Goal: Task Accomplishment & Management: Manage account settings

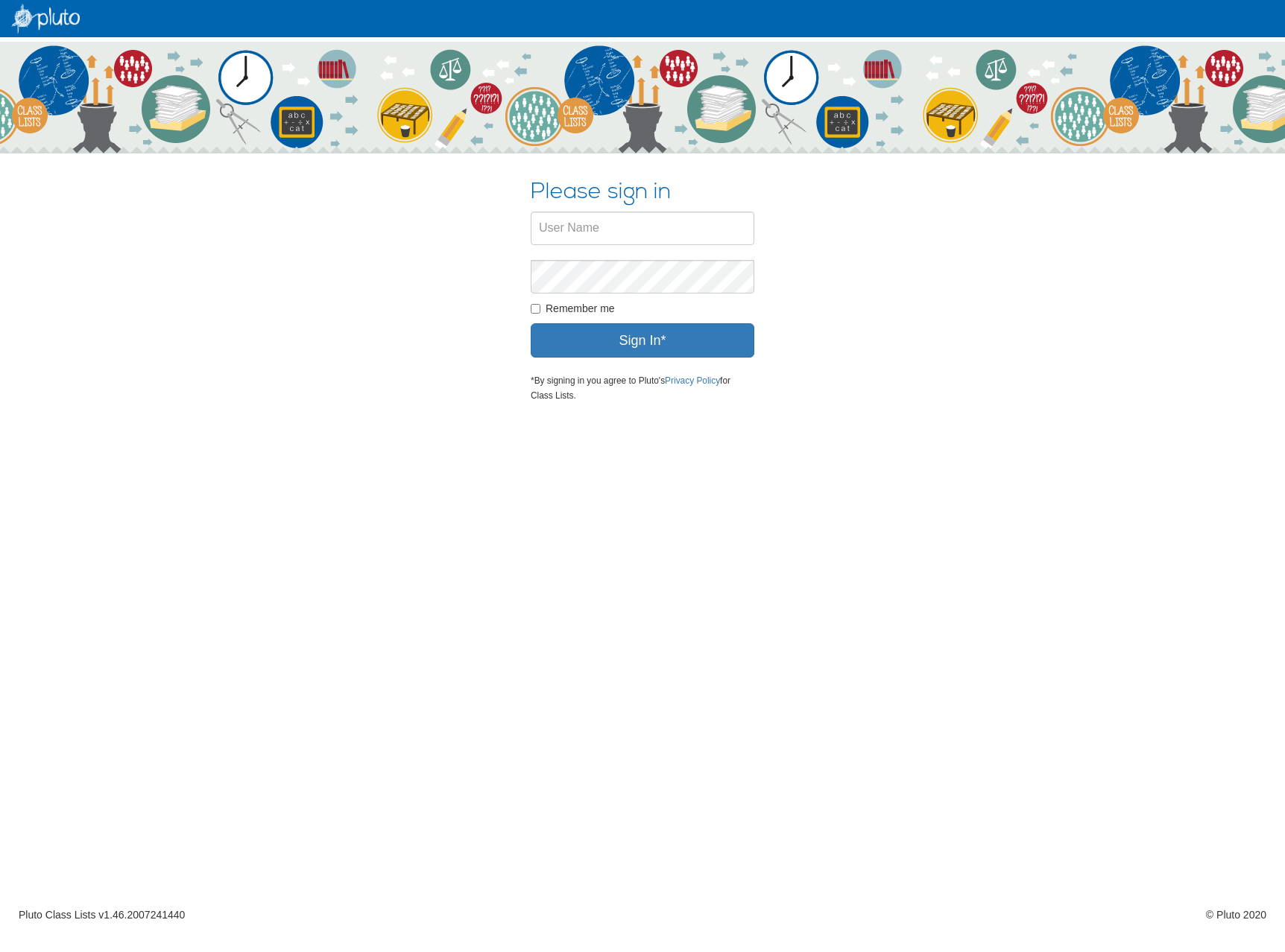
drag, startPoint x: 341, startPoint y: 300, endPoint x: 342, endPoint y: 330, distance: 30.0
click at [341, 300] on div "Please sign in × Close Your username or password is incorrect, please try again…" at bounding box center [642, 284] width 872 height 260
click at [619, 227] on input "text" at bounding box center [642, 229] width 224 height 34
paste input "dche_DemoAdmin"
type input "dche_DemoAdmin"
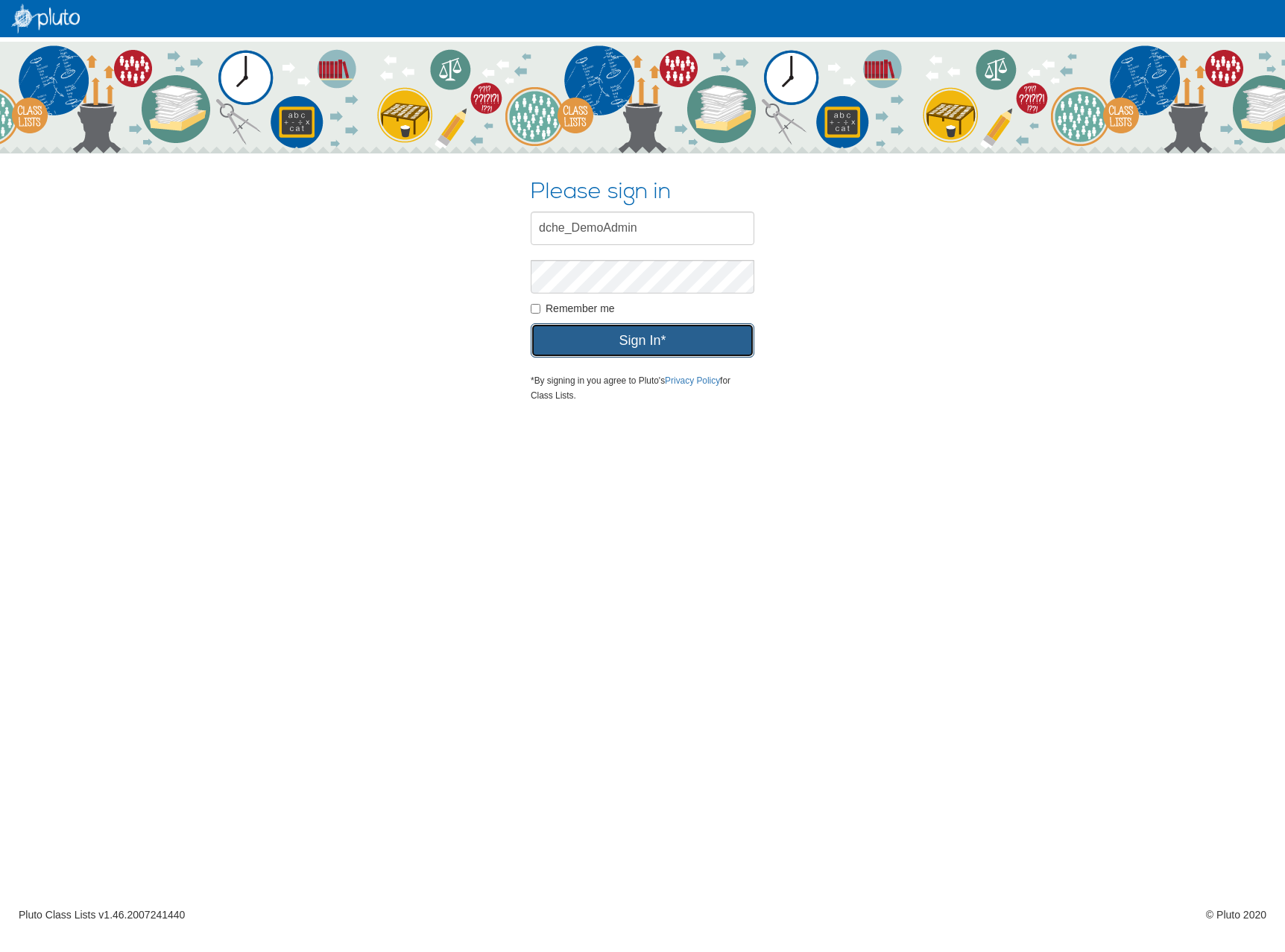
click at [569, 324] on button "Sign In*" at bounding box center [642, 340] width 224 height 35
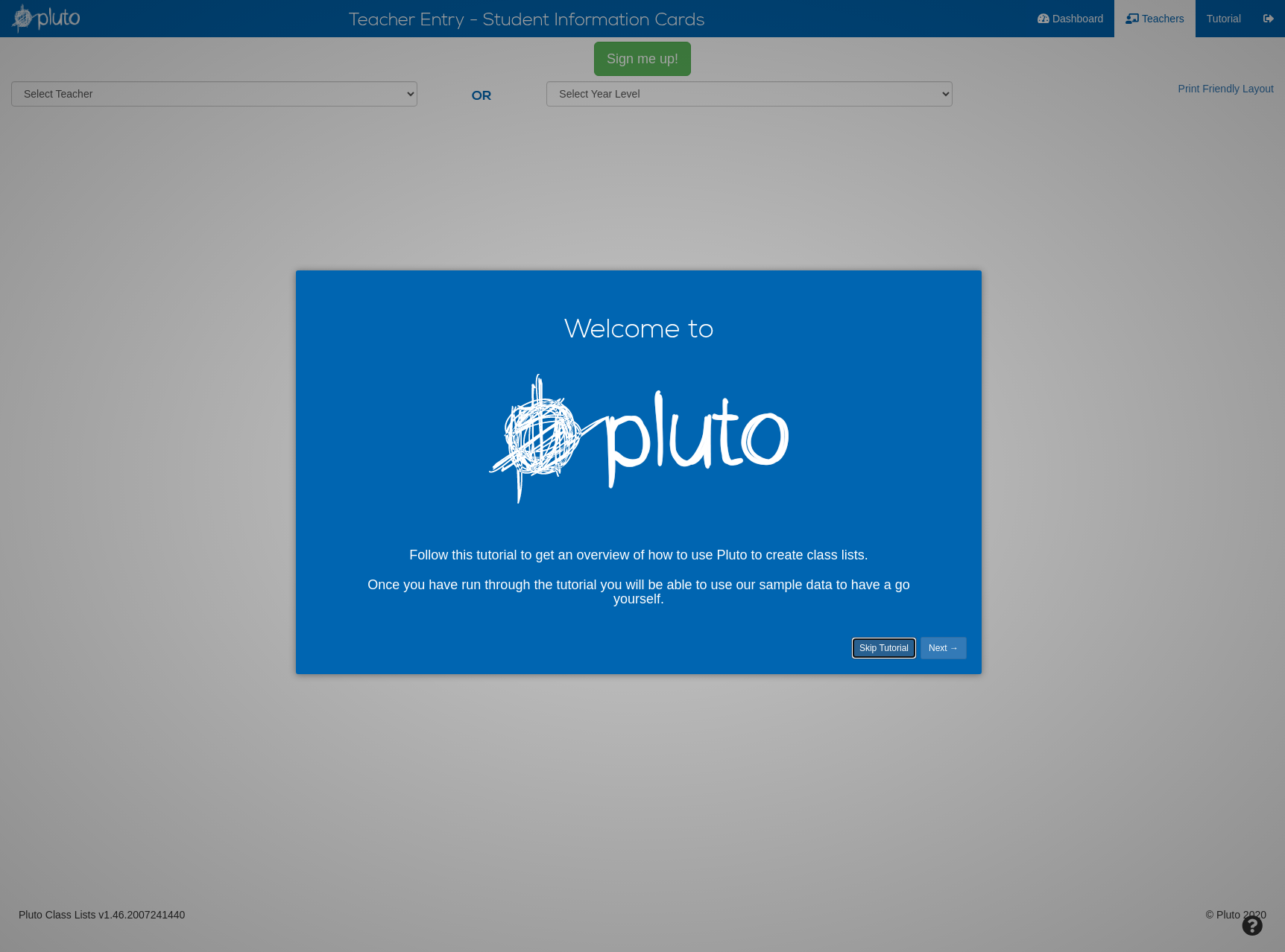
click at [888, 659] on link "Skip Tutorial" at bounding box center [884, 648] width 66 height 22
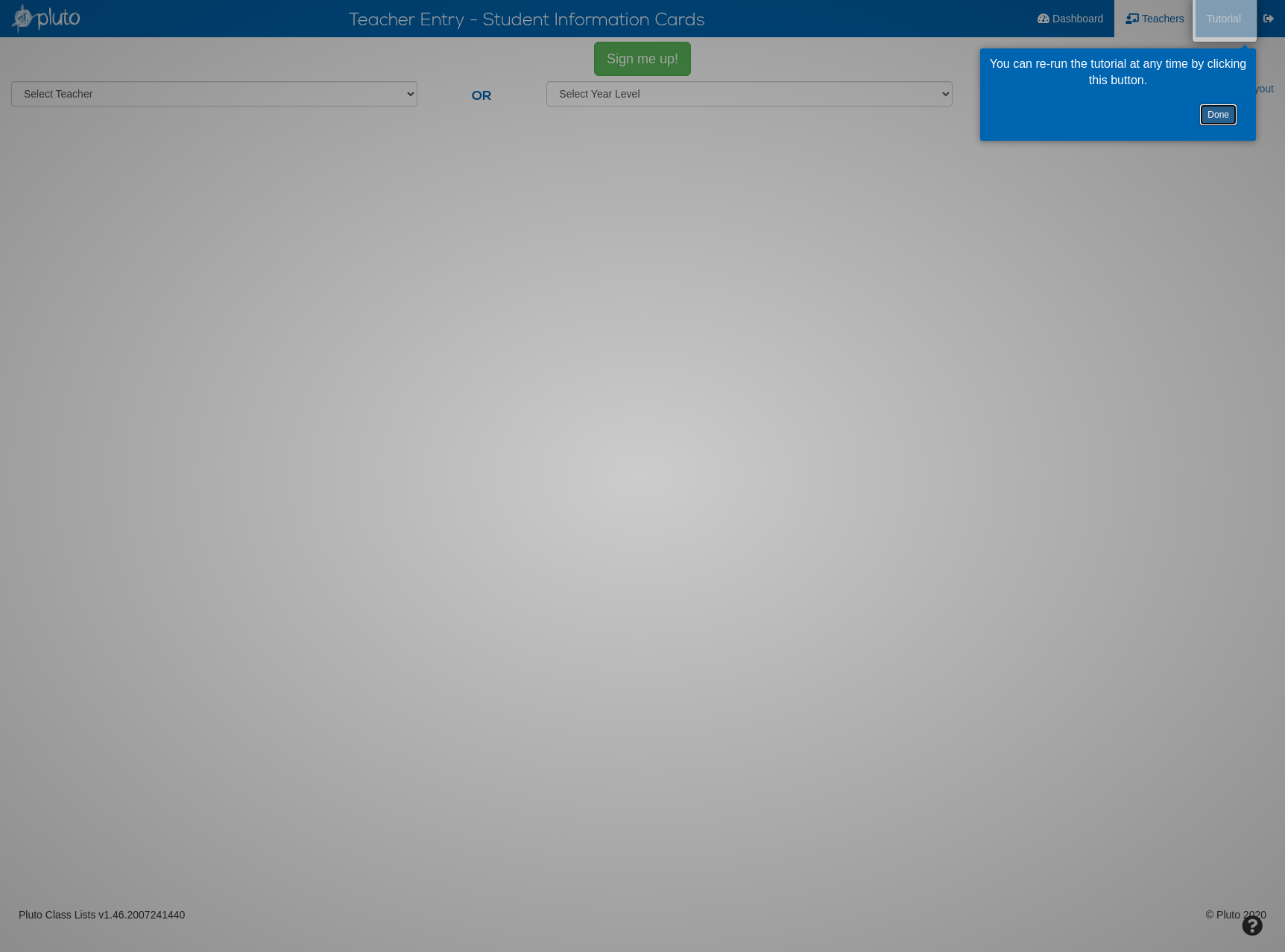
click at [1217, 114] on link "Done" at bounding box center [1218, 115] width 38 height 22
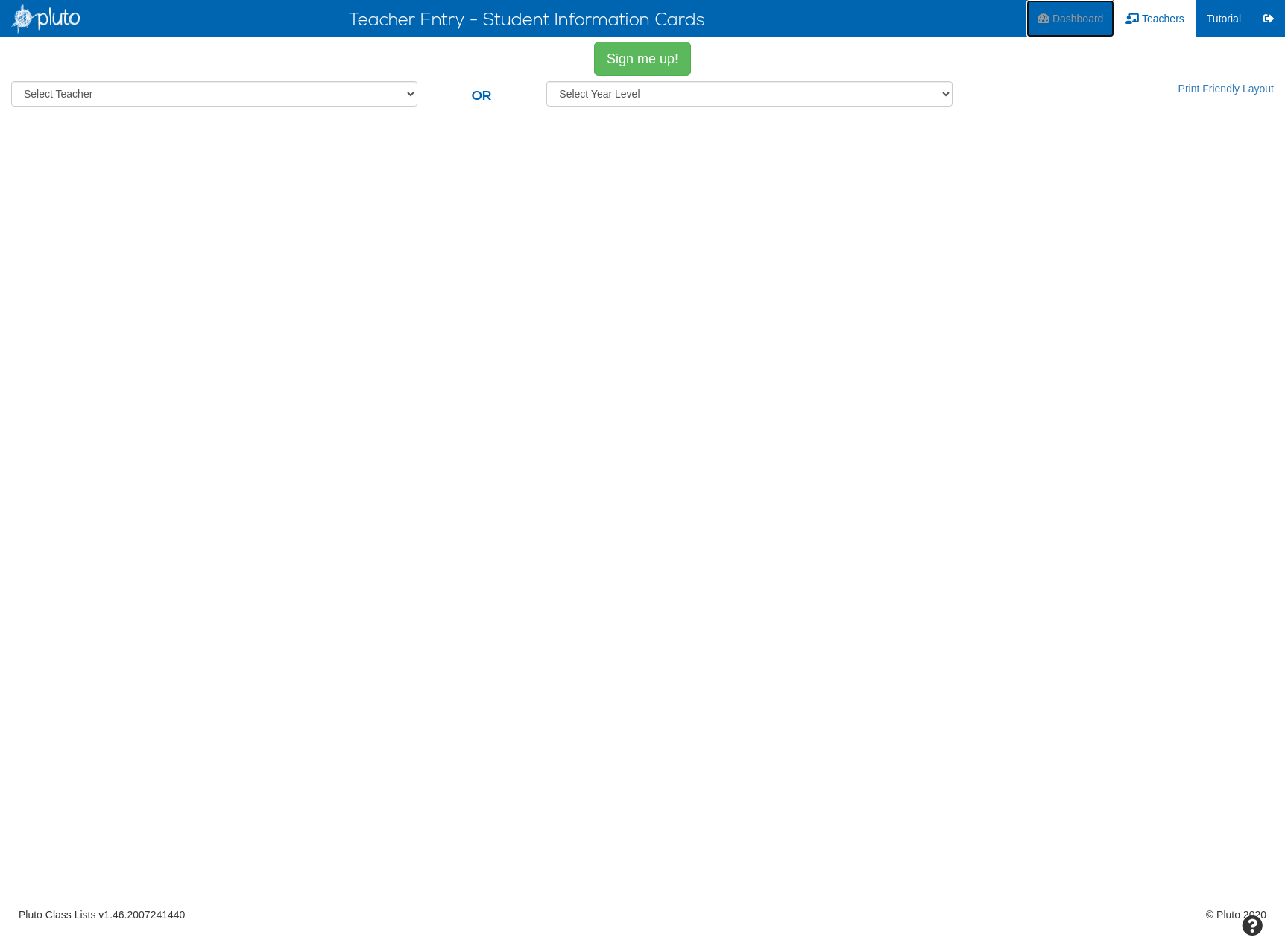
click at [1062, 24] on link "Dashboard" at bounding box center [1071, 19] width 88 height 37
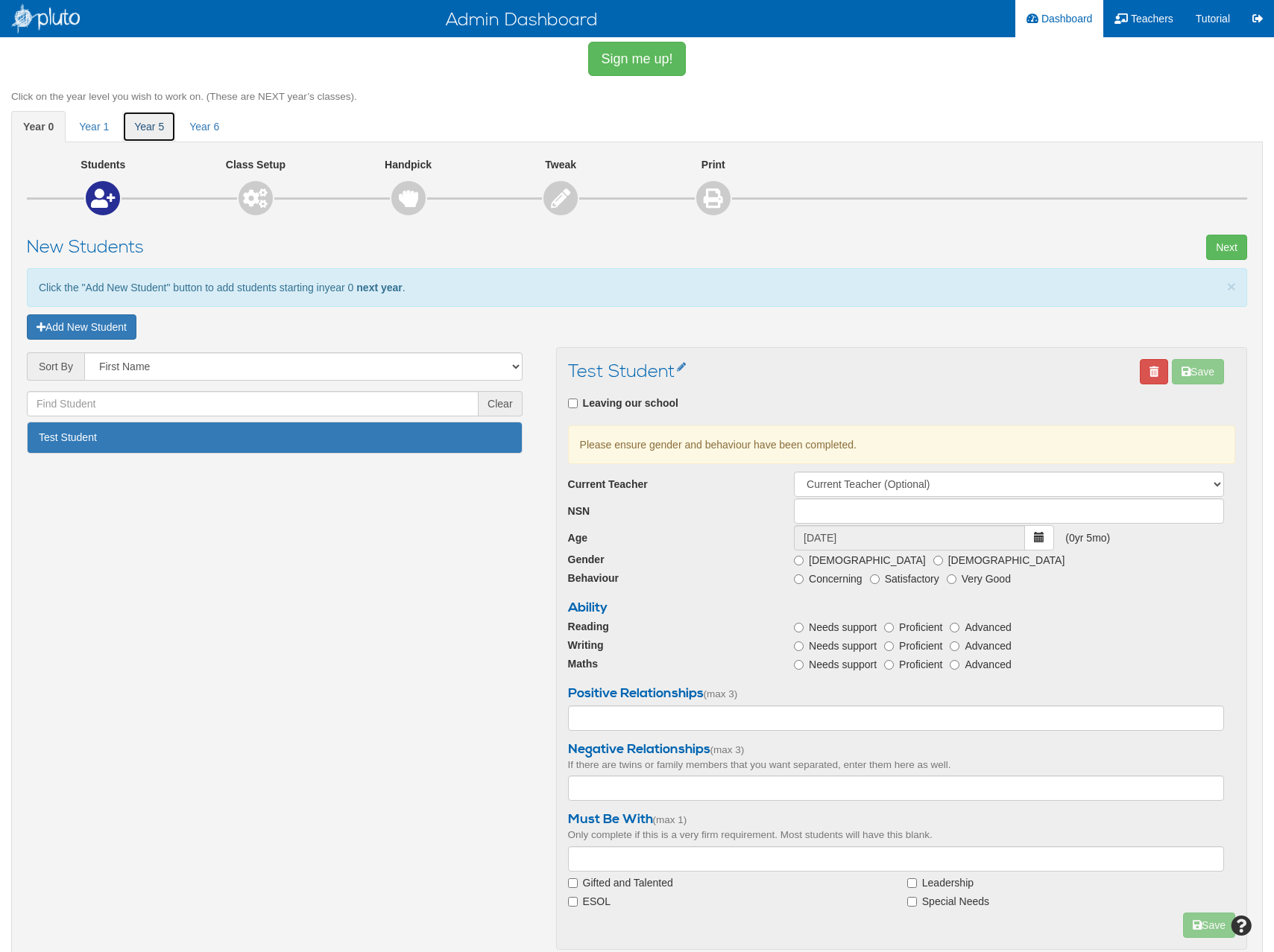
click at [150, 135] on link "year 5" at bounding box center [149, 127] width 54 height 31
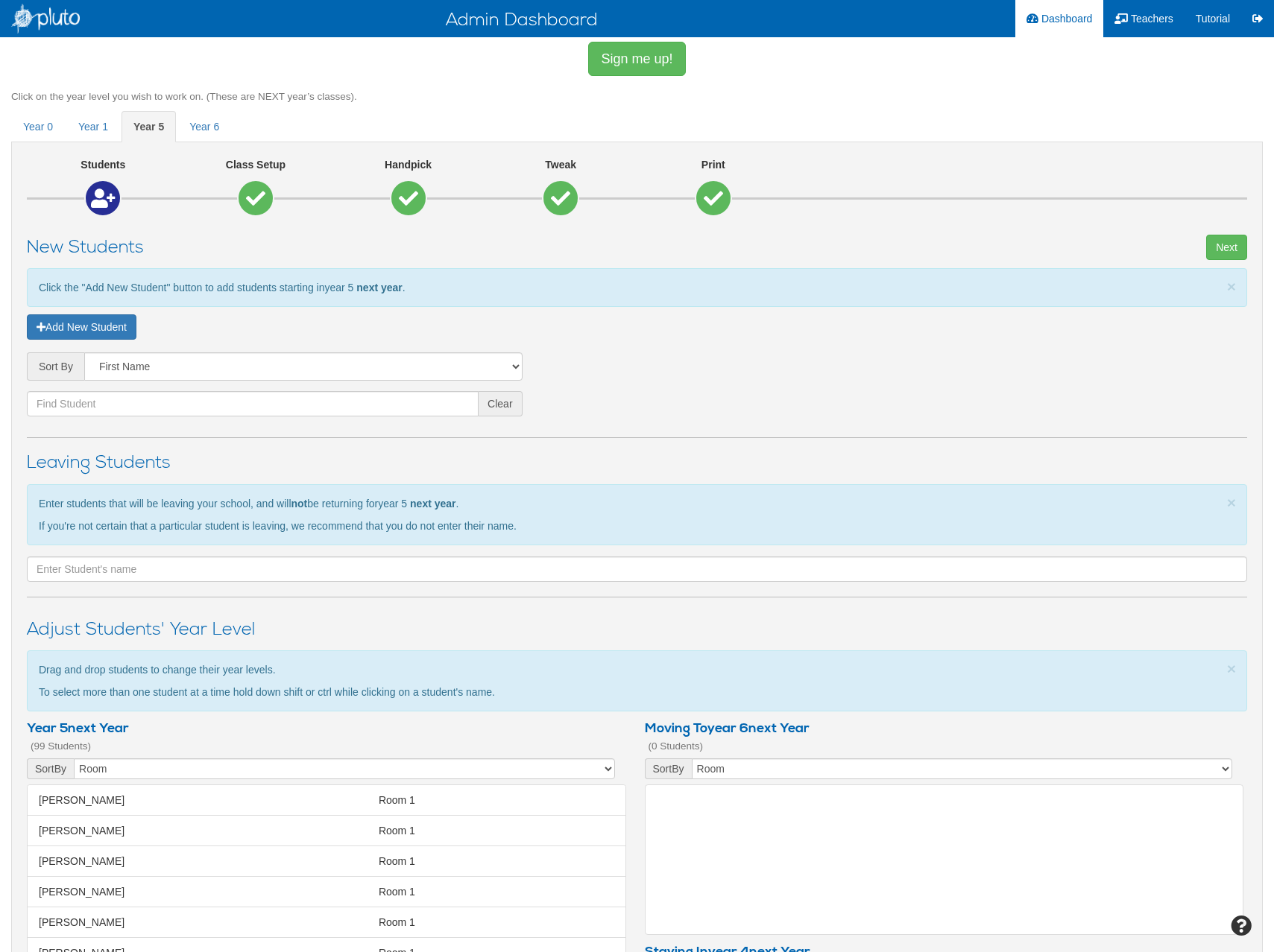
click at [566, 195] on icon at bounding box center [560, 197] width 19 height 19
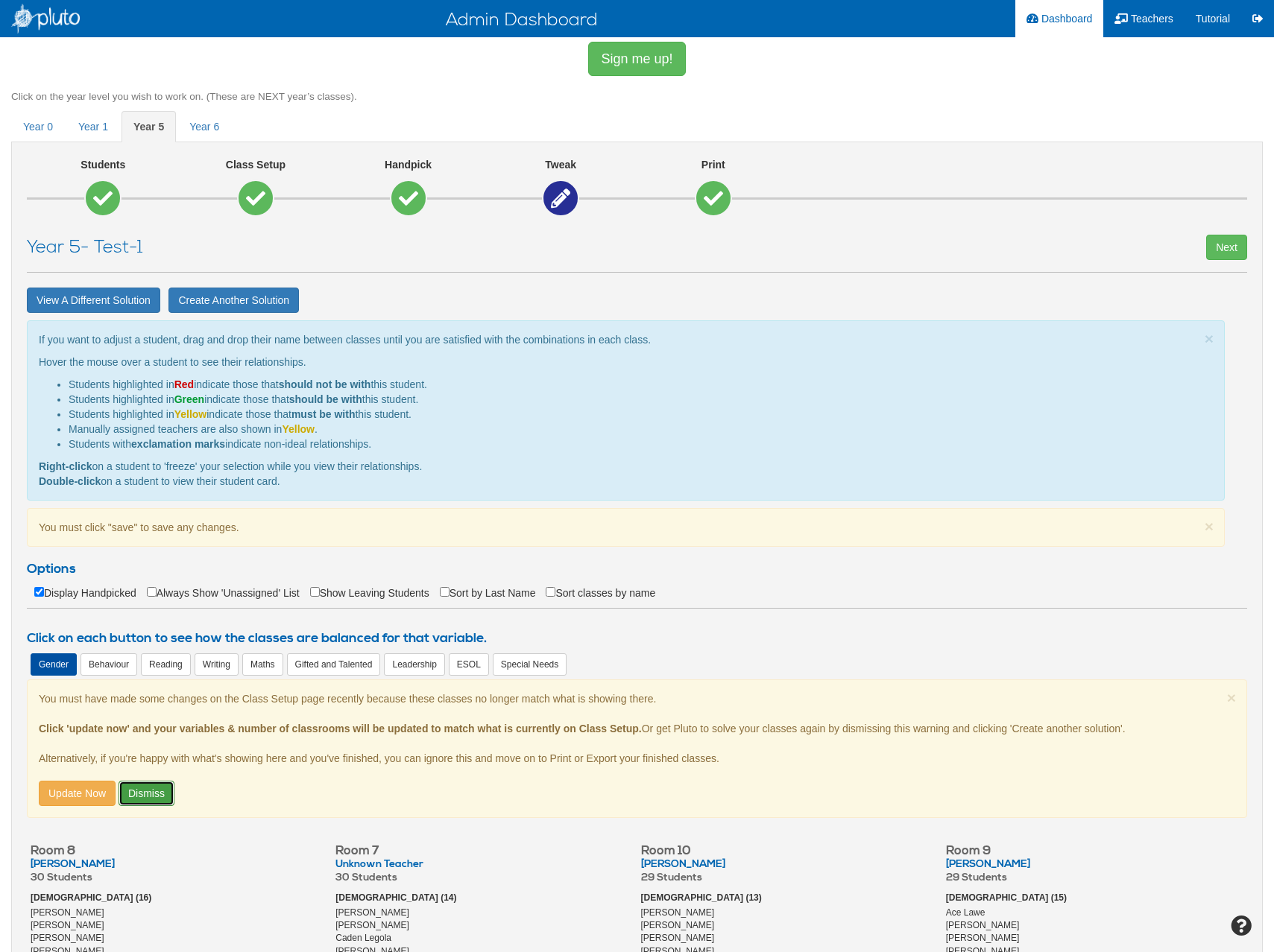
click at [144, 792] on button "Dismiss" at bounding box center [146, 793] width 56 height 25
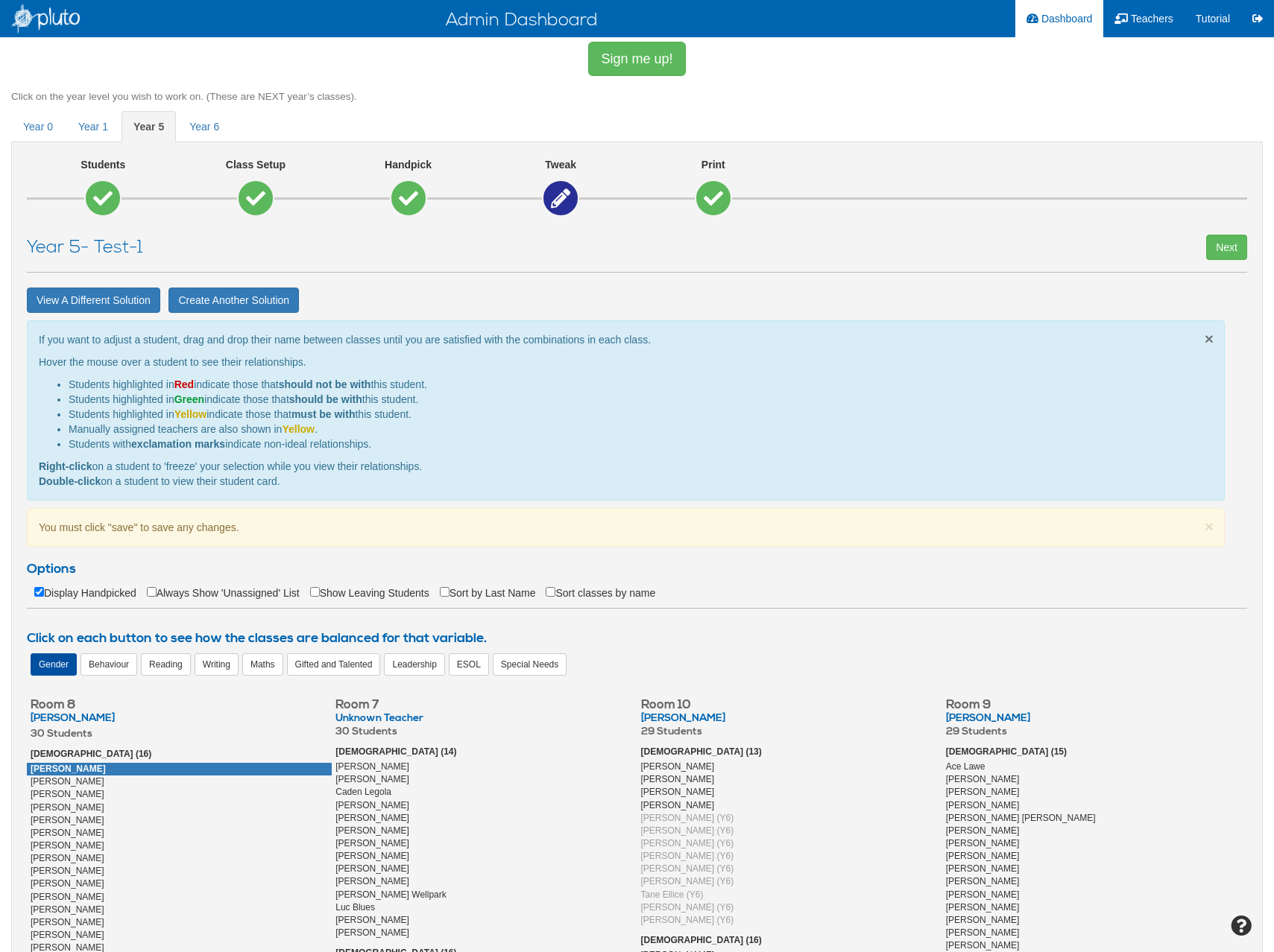
click at [1207, 335] on span "×" at bounding box center [1209, 338] width 9 height 17
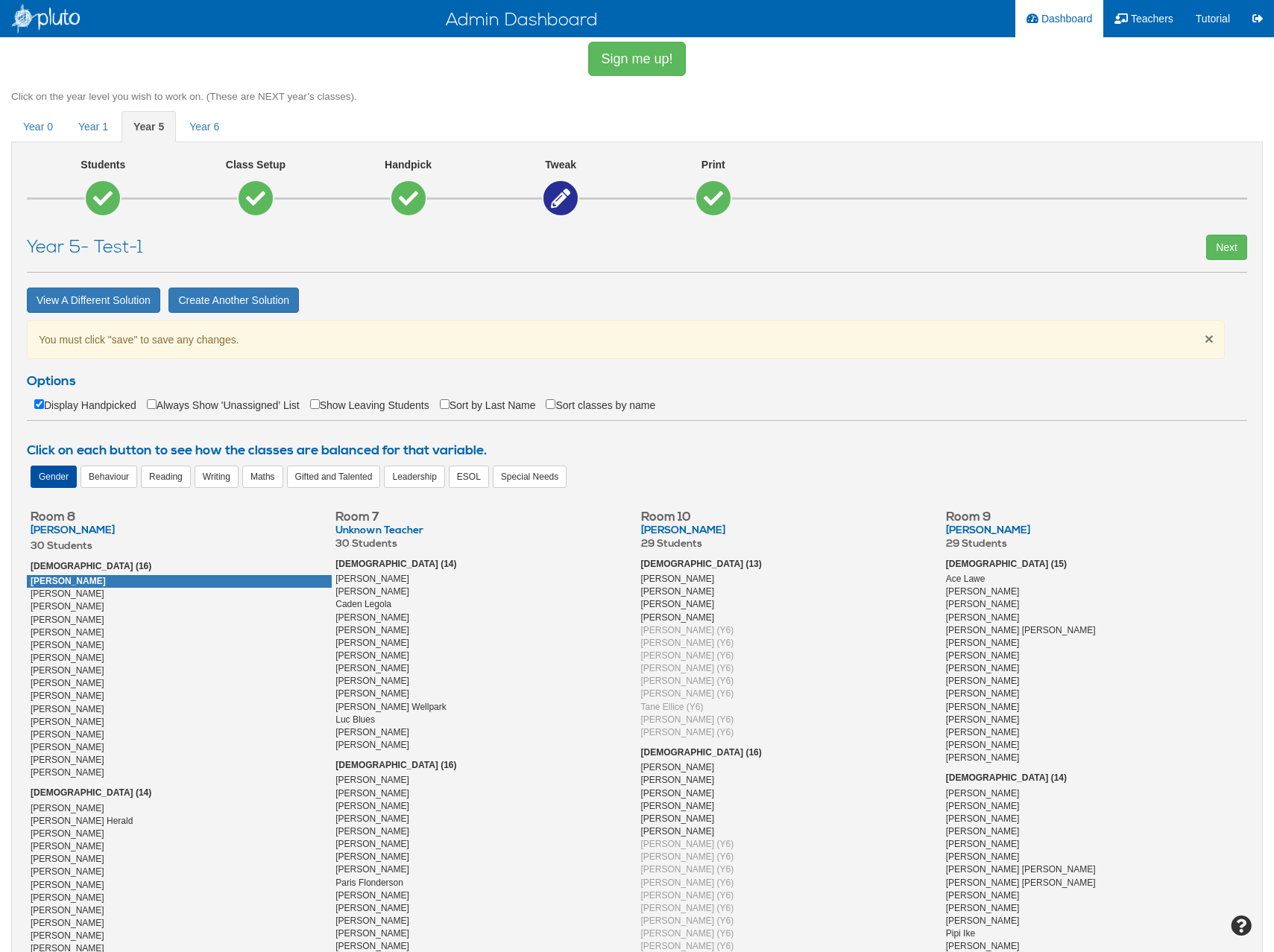
click at [1207, 335] on span "×" at bounding box center [1209, 338] width 9 height 17
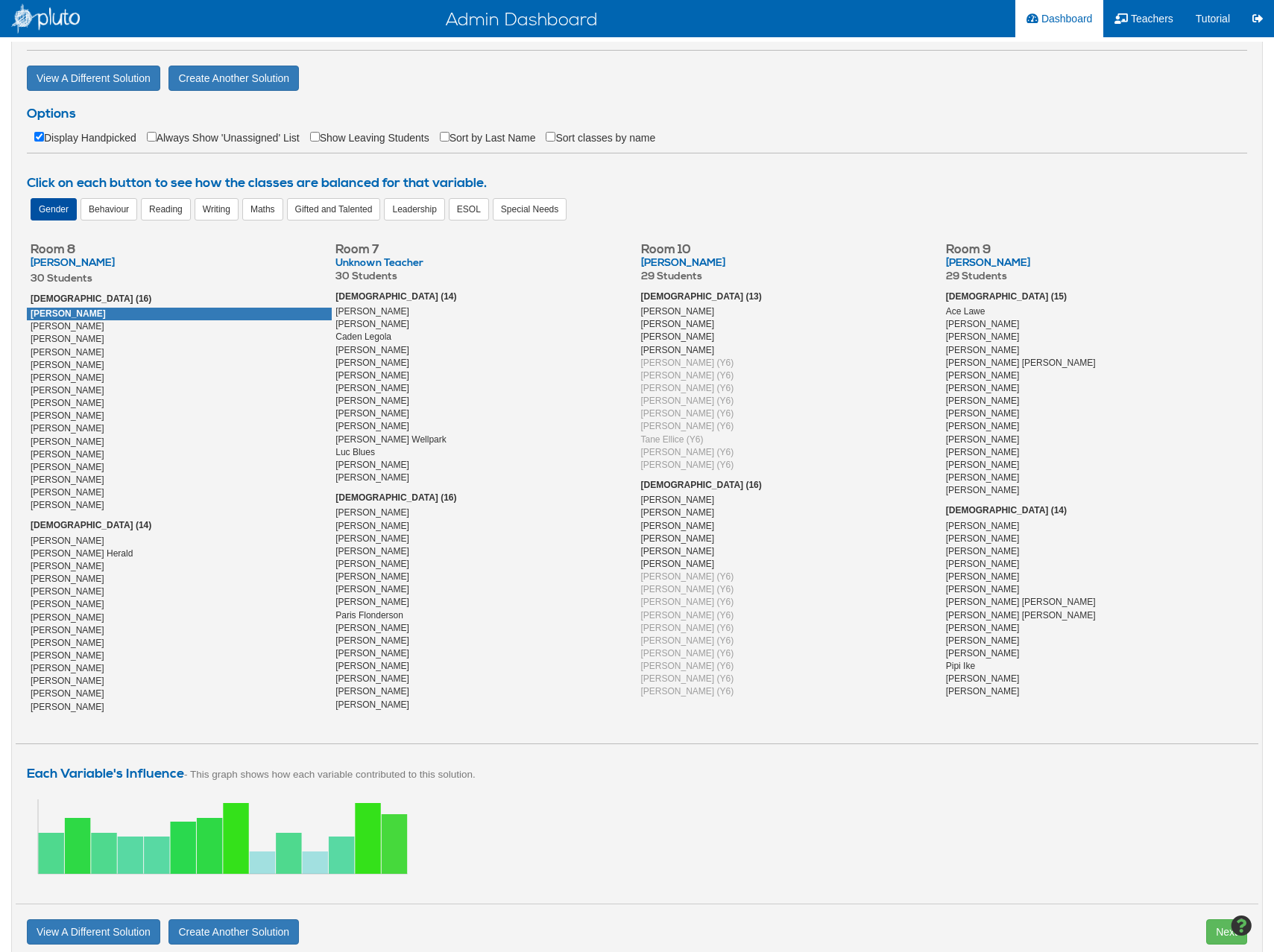
scroll to position [224, 0]
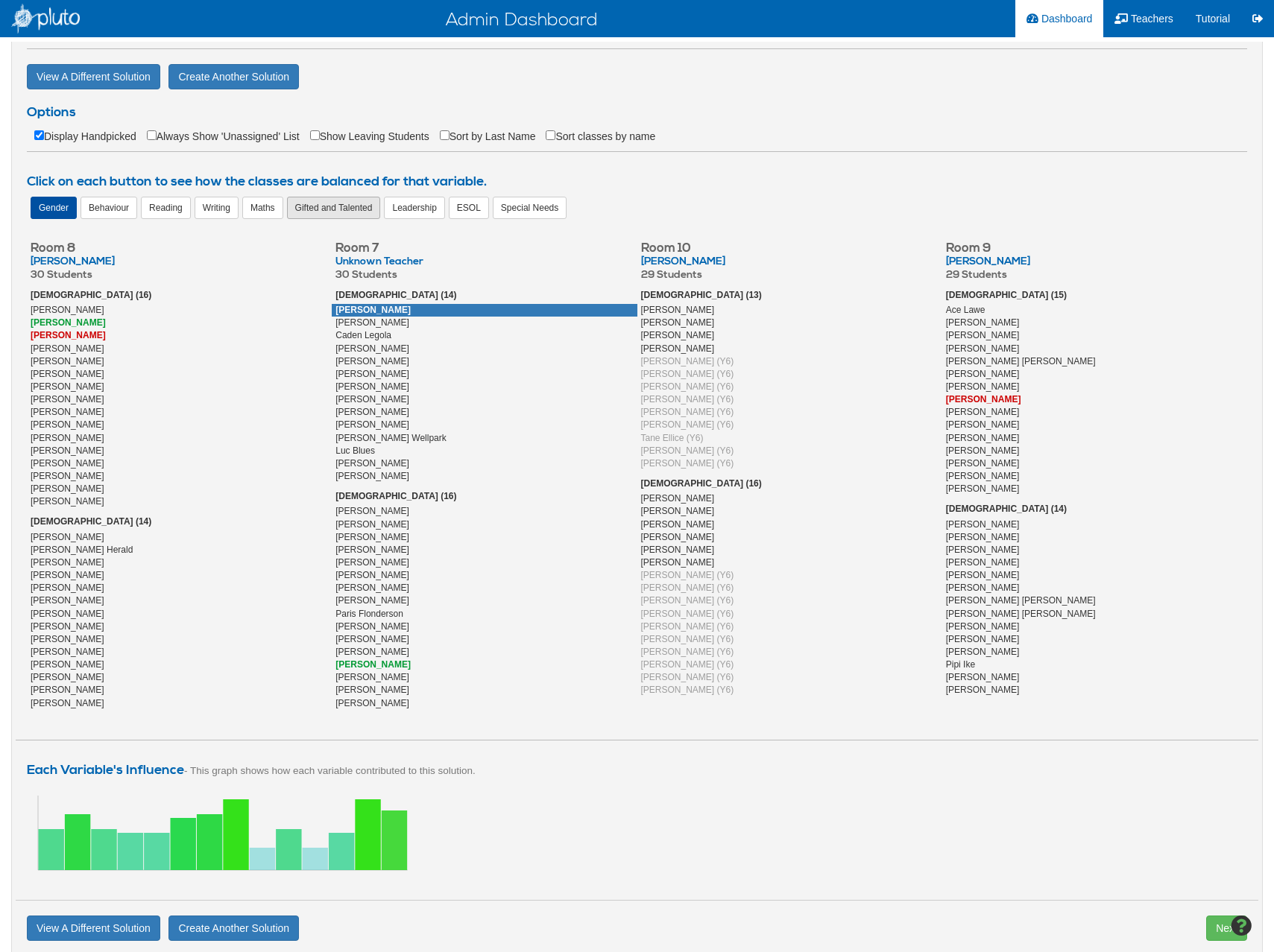
click at [317, 205] on div "Gifted and Talented" at bounding box center [333, 208] width 94 height 22
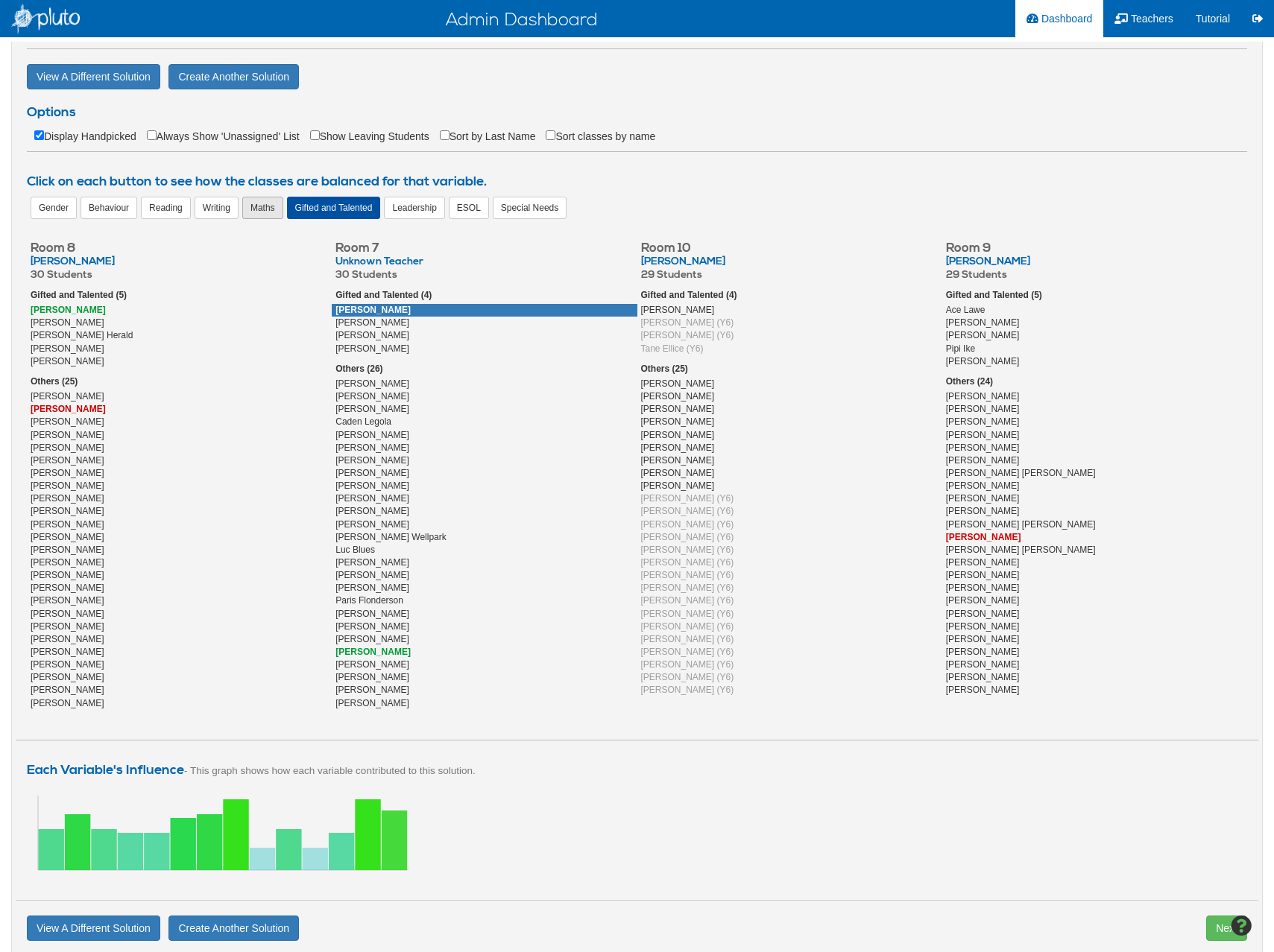
click at [252, 207] on div "Maths" at bounding box center [263, 208] width 41 height 22
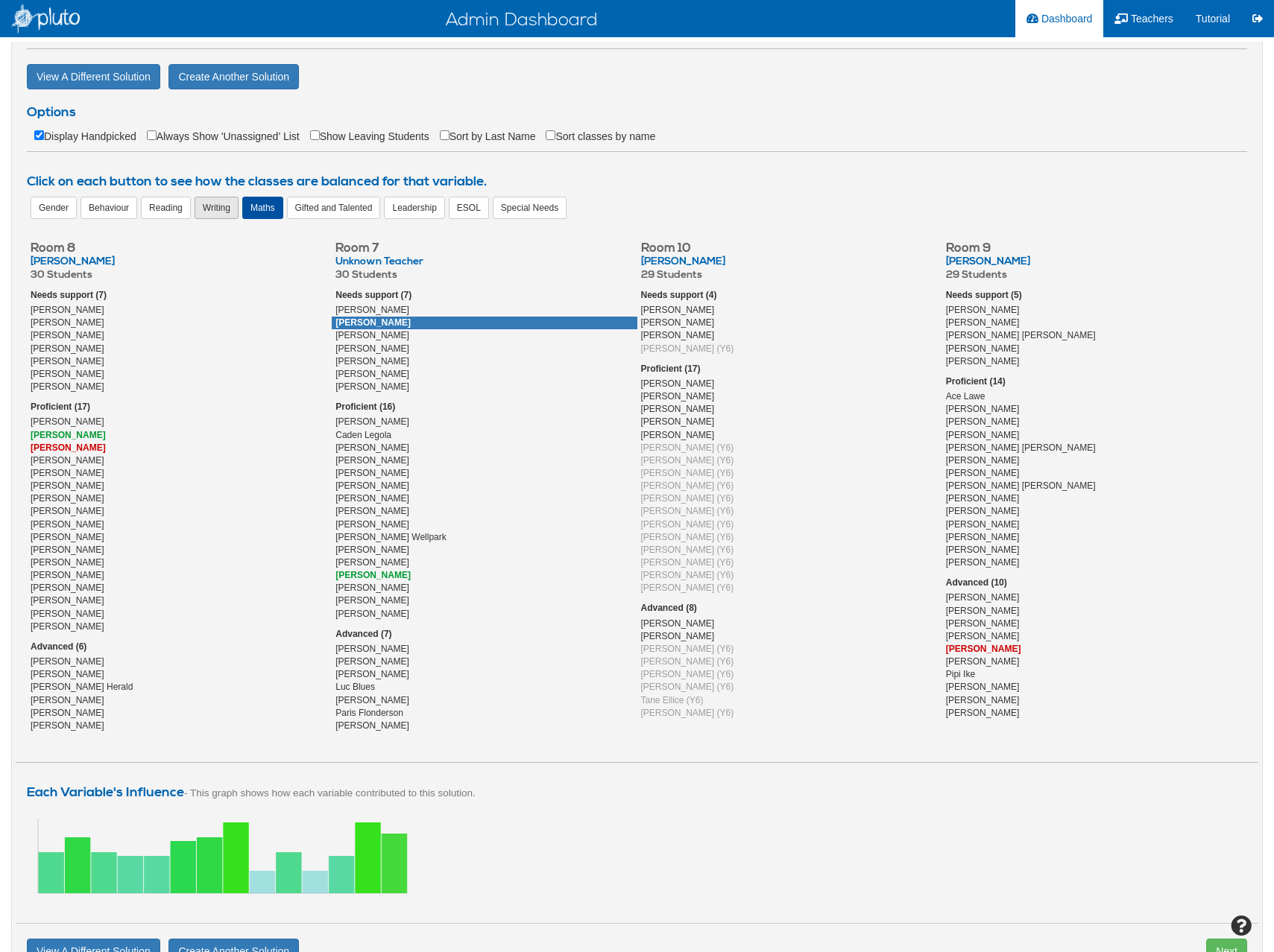
click at [205, 205] on div "Writing" at bounding box center [216, 208] width 44 height 22
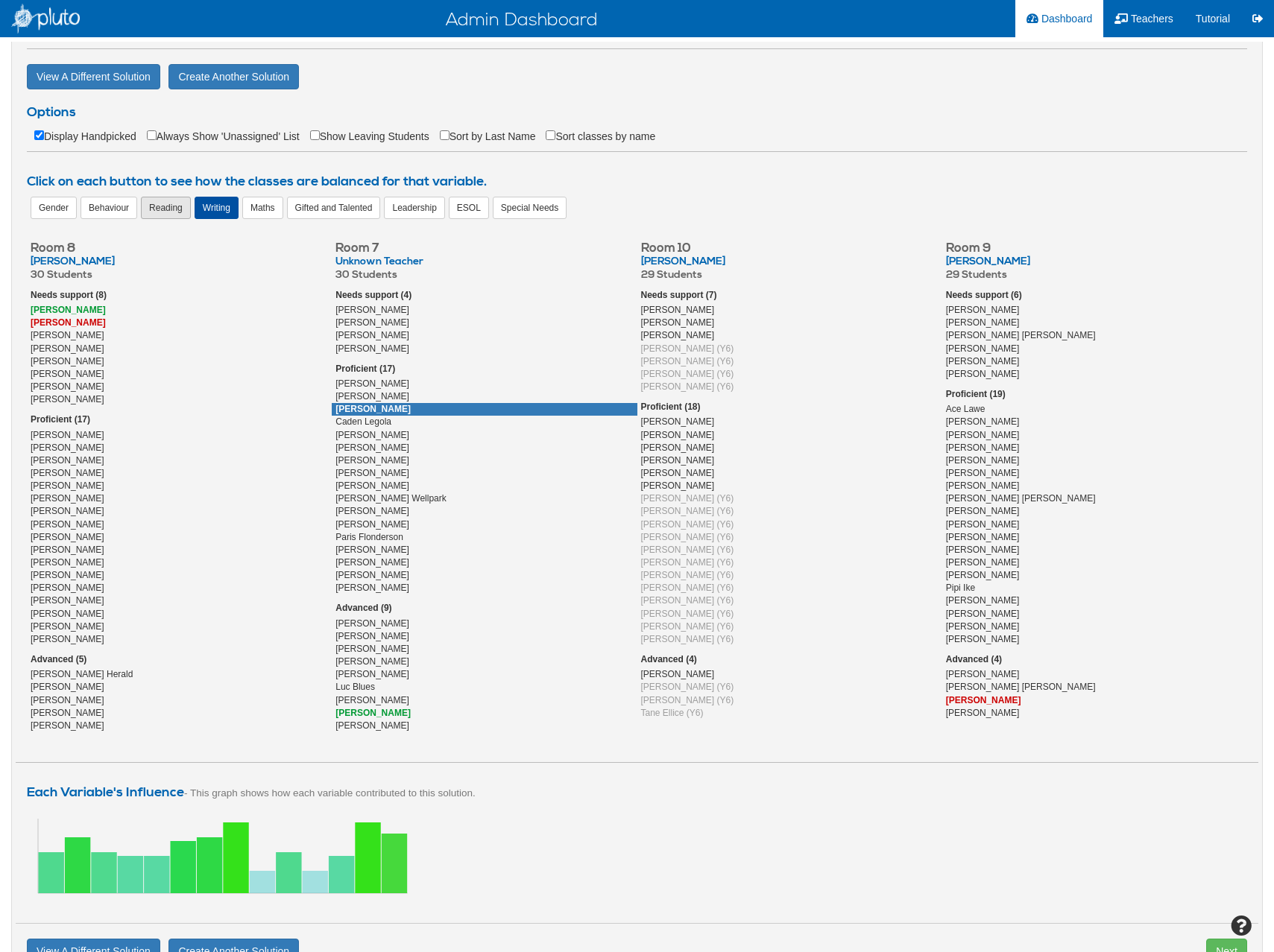
click at [156, 200] on div "Reading" at bounding box center [165, 208] width 50 height 22
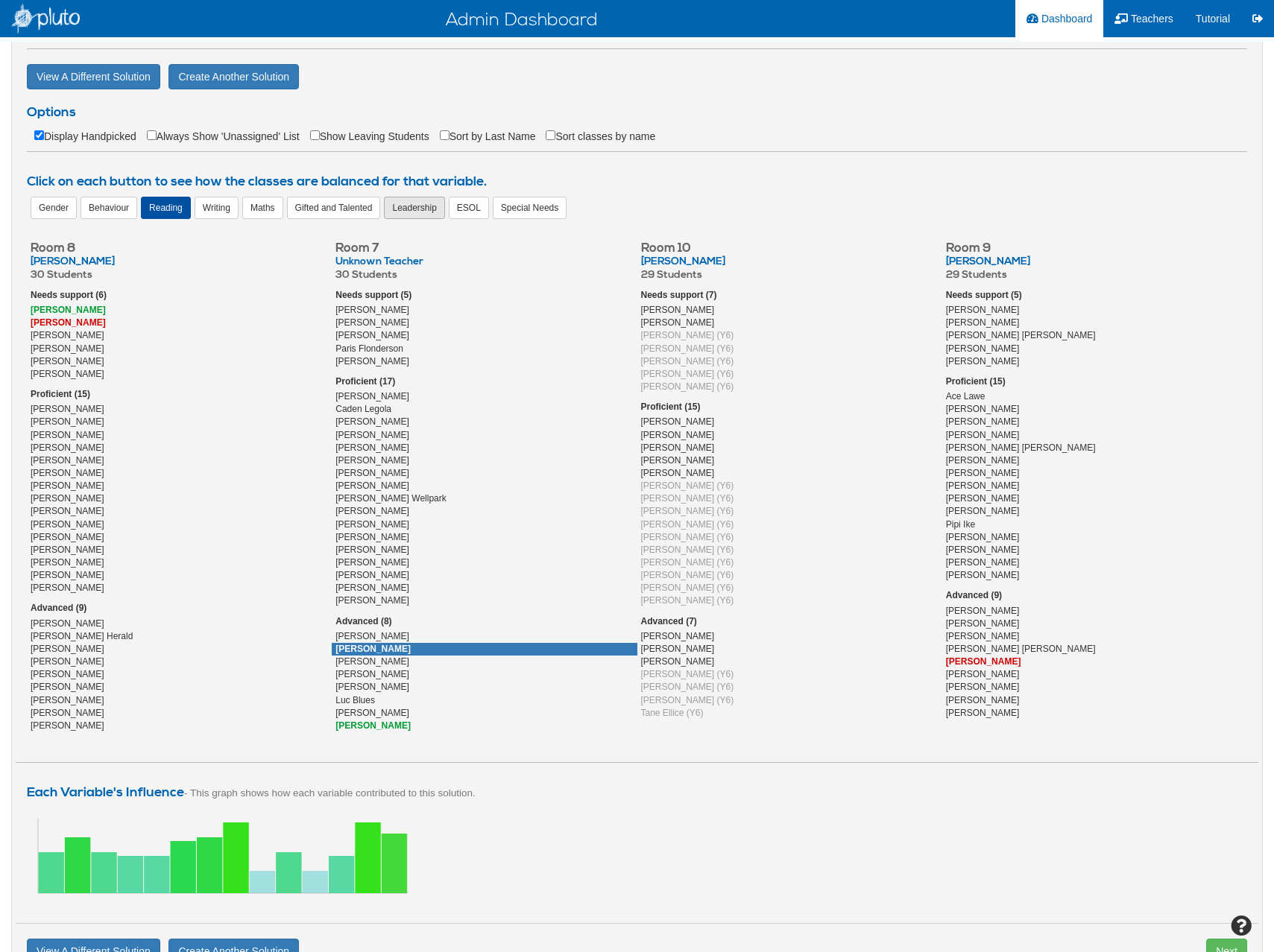
click at [413, 205] on div "Leadership" at bounding box center [415, 208] width 61 height 22
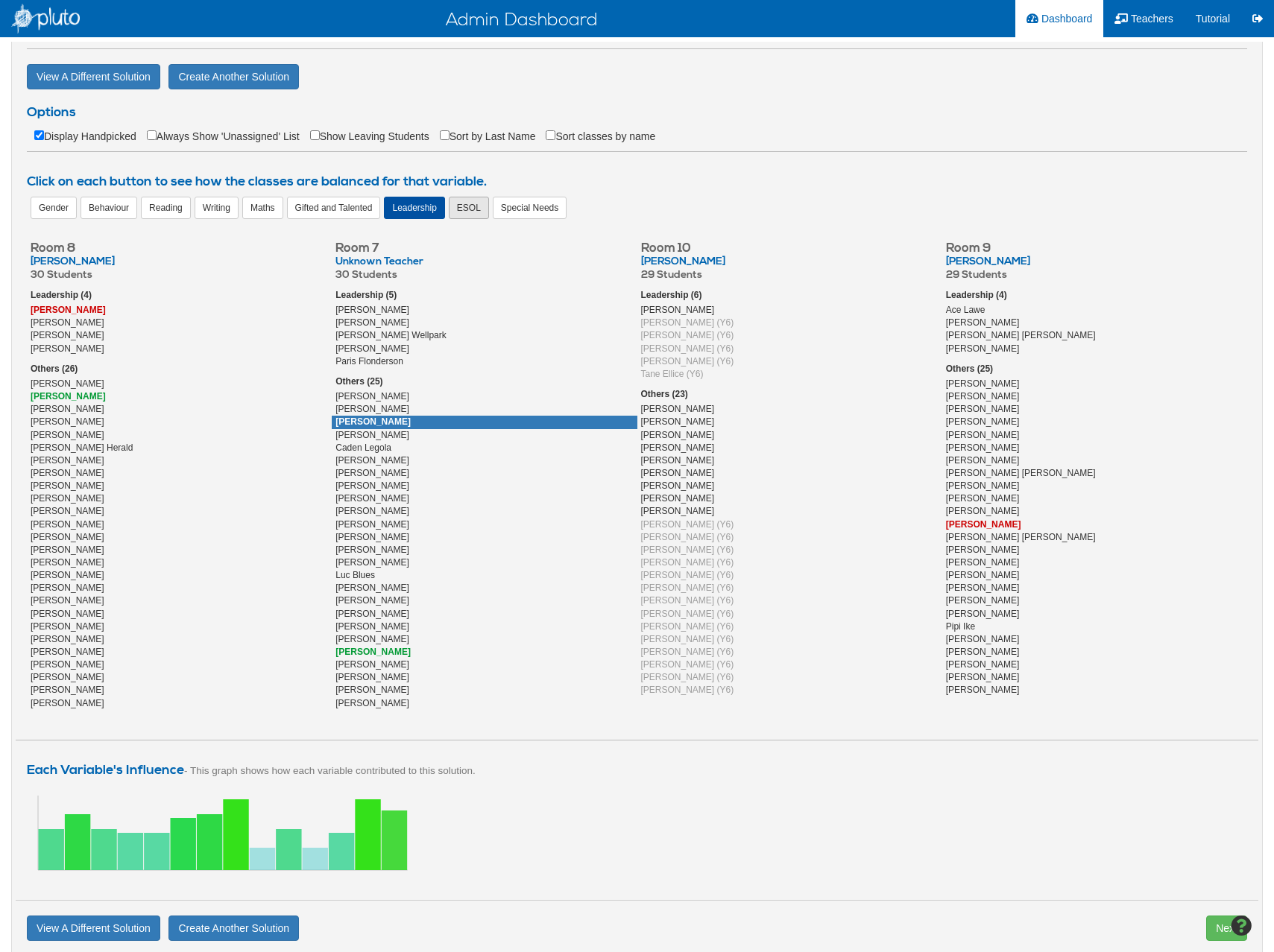
click at [479, 206] on div "ESOL" at bounding box center [469, 208] width 41 height 22
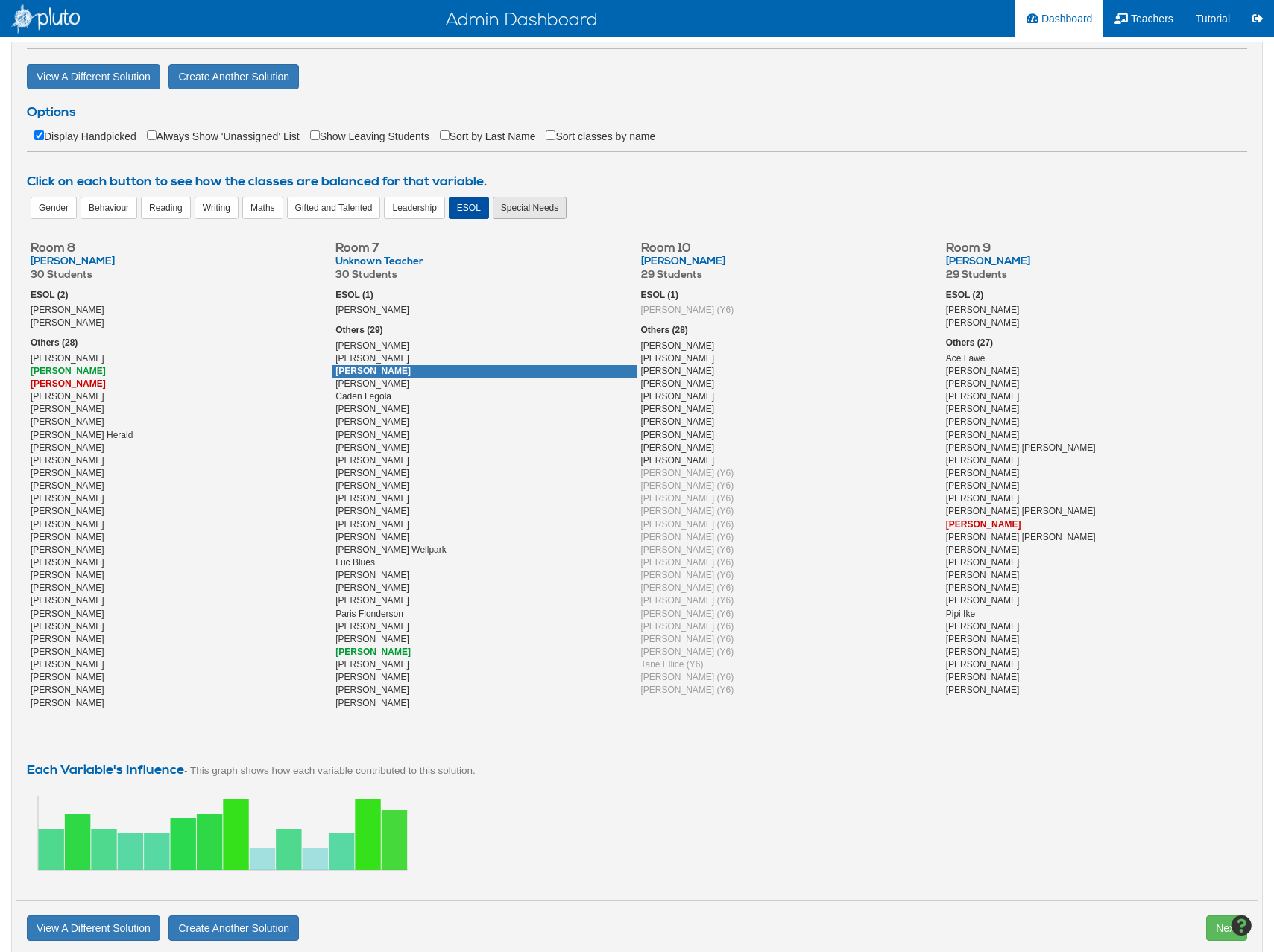
click at [545, 208] on div "Special Needs" at bounding box center [529, 208] width 73 height 22
